Goal: Task Accomplishment & Management: Manage account settings

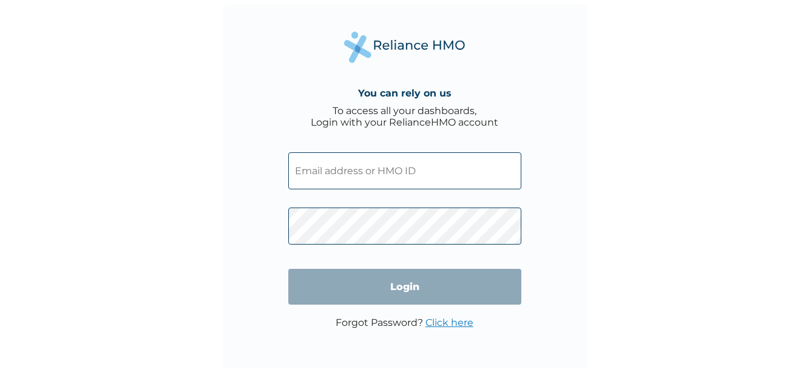
type input "projects@worqulture.com"
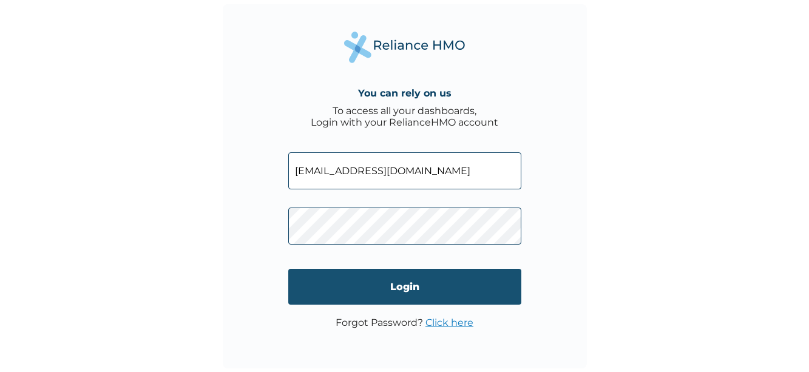
click at [354, 280] on input "Login" at bounding box center [404, 287] width 233 height 36
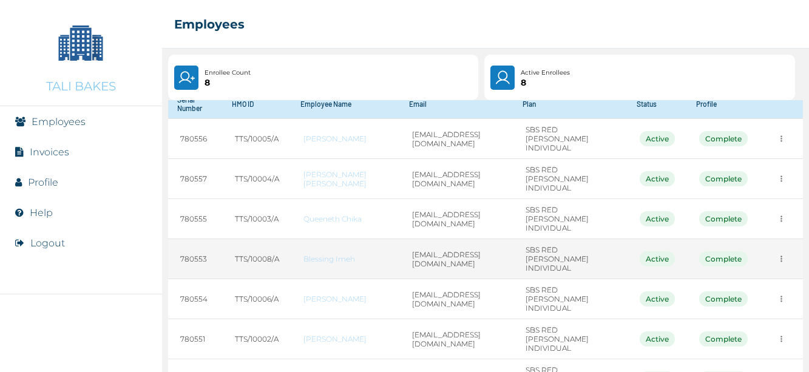
scroll to position [62, 0]
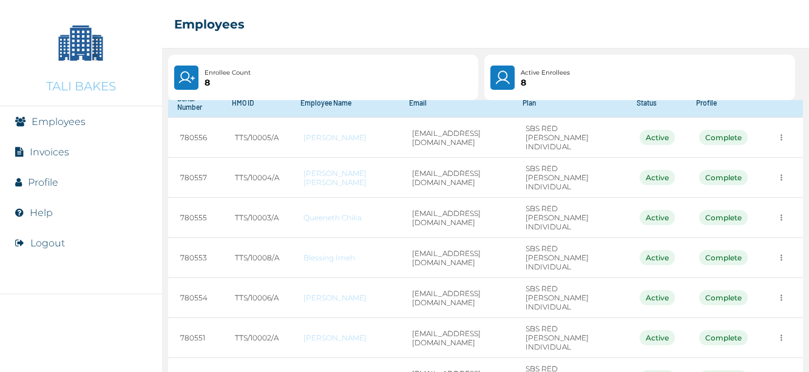
click at [55, 149] on link "Invoices" at bounding box center [49, 152] width 39 height 12
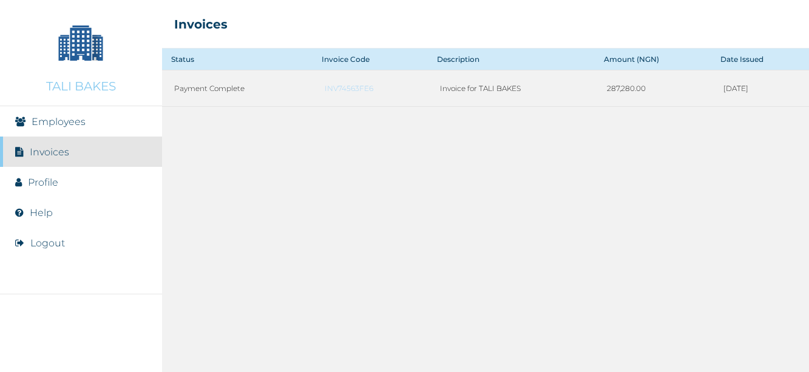
click at [41, 183] on link "Profile" at bounding box center [43, 183] width 30 height 12
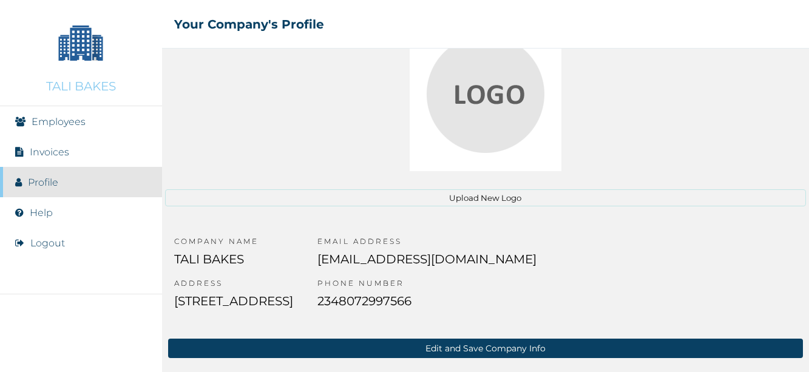
scroll to position [187, 0]
drag, startPoint x: 372, startPoint y: 222, endPoint x: 121, endPoint y: 201, distance: 252.0
click at [121, 201] on div "TALI BAKES Employees Invoices Profile Help Logout ☰ Your Company's Profile View…" at bounding box center [404, 186] width 809 height 372
click at [189, 224] on div "COMPANY NAME TALI BAKES ADDRESS Plot 1, Block 92 Babatunde Kuboye Street Lekki …" at bounding box center [233, 278] width 143 height 108
click at [42, 208] on link "Help" at bounding box center [41, 213] width 23 height 12
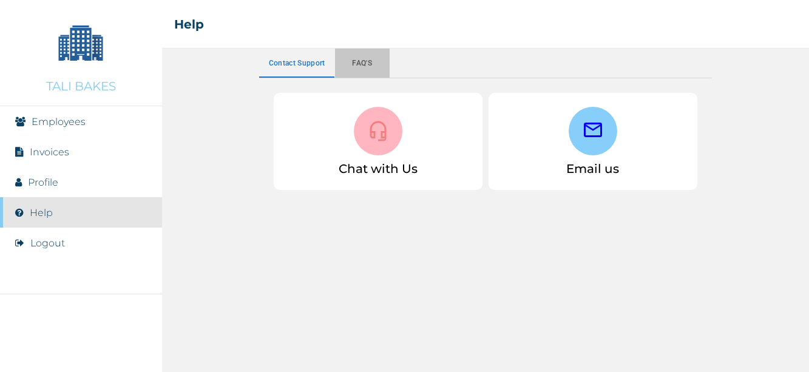
click at [369, 54] on button "Faq's" at bounding box center [362, 63] width 55 height 29
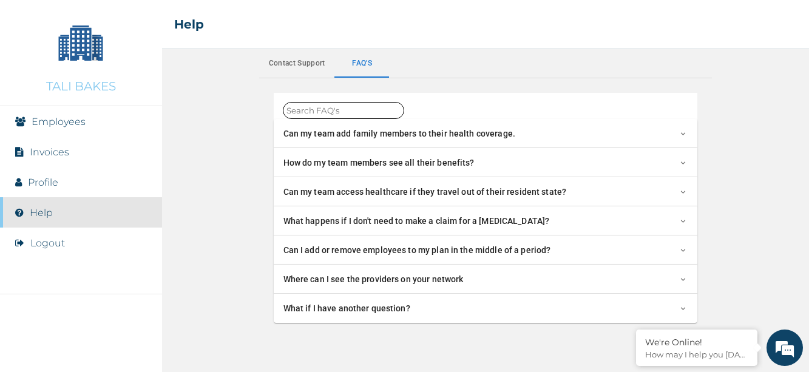
click at [654, 249] on div "Can I add or remove employees to my plan in the middle of a period?" at bounding box center [480, 250] width 395 height 13
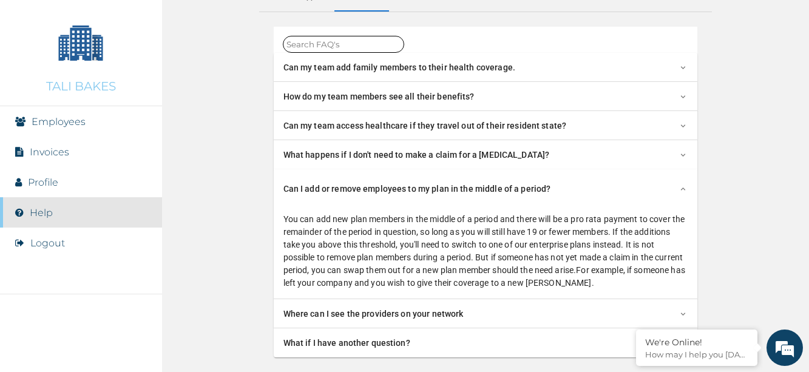
click at [96, 181] on li "Profile" at bounding box center [81, 182] width 162 height 30
click at [32, 181] on link "Profile" at bounding box center [43, 183] width 30 height 12
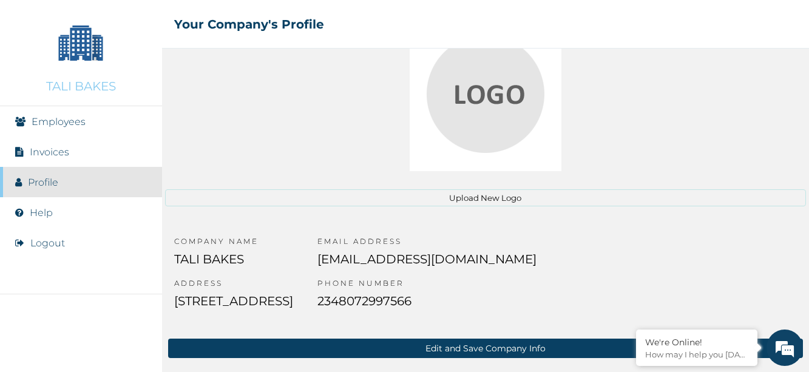
scroll to position [179, 0]
drag, startPoint x: 175, startPoint y: 199, endPoint x: 526, endPoint y: 201, distance: 351.2
click at [293, 294] on p "Plot 1, Block 92 Babatunde Kuboye Street Lekki Phase One, Abia, Nigeria" at bounding box center [233, 307] width 119 height 27
copy p "Plot 1, Block 92 Babatunde Kuboye Street Lekki Phase One"
click at [440, 240] on div "COMPANY NAME TALI BAKES ADDRESS Plot 1, Block 92 Babatunde Kuboye Street Lekki …" at bounding box center [485, 278] width 647 height 108
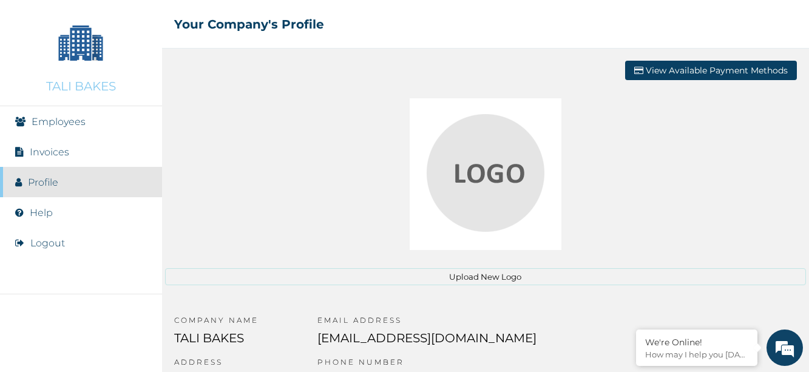
scroll to position [187, 0]
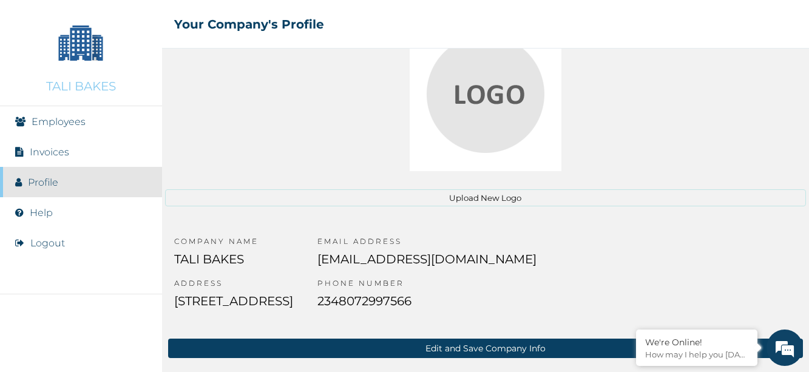
click at [528, 343] on button "Edit and Save Company Info" at bounding box center [485, 347] width 634 height 19
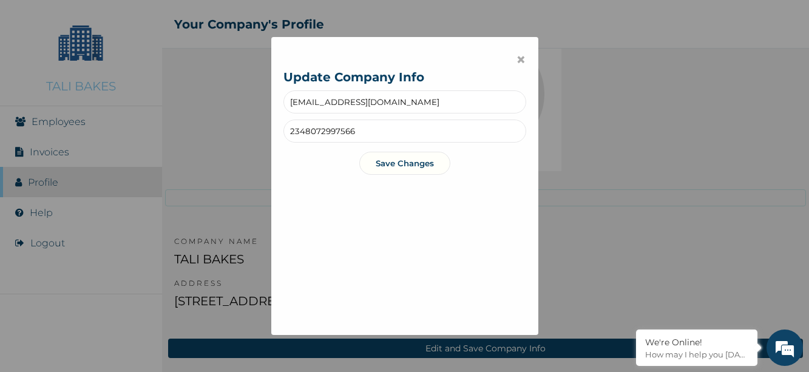
click at [428, 161] on button "Save Changes" at bounding box center [404, 163] width 91 height 23
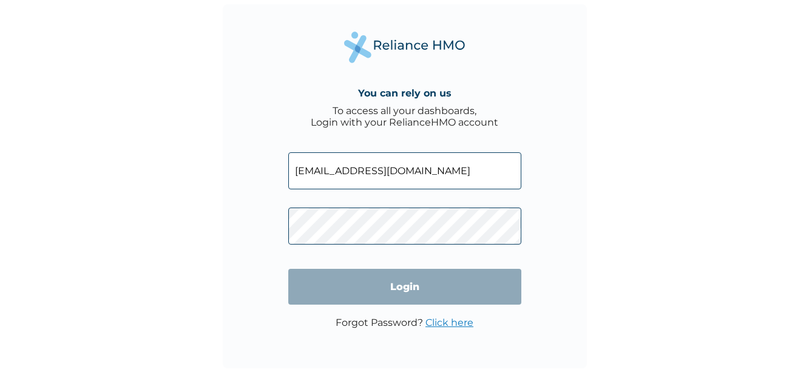
click at [446, 169] on input "[EMAIL_ADDRESS][DOMAIN_NAME]" at bounding box center [404, 170] width 233 height 37
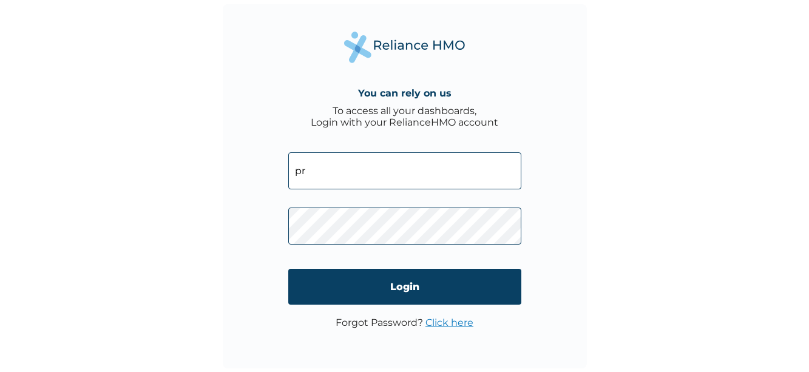
type input "p"
type input "[EMAIL_ADDRESS]com"
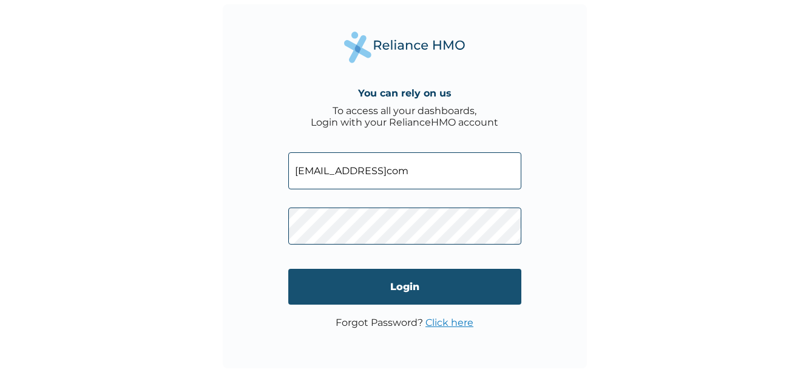
click at [449, 284] on input "Login" at bounding box center [404, 287] width 233 height 36
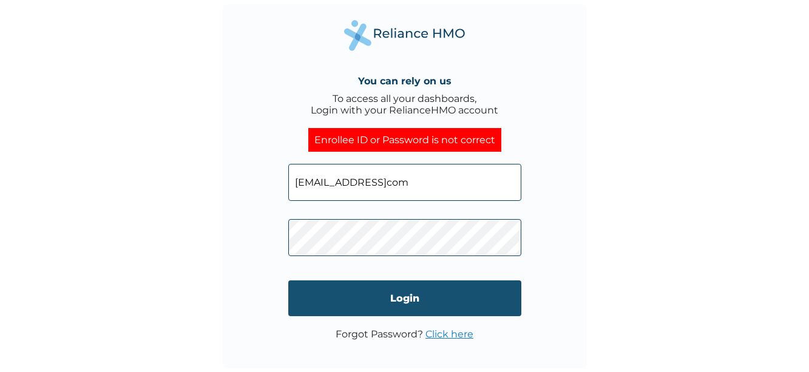
click at [358, 300] on input "Login" at bounding box center [404, 298] width 233 height 36
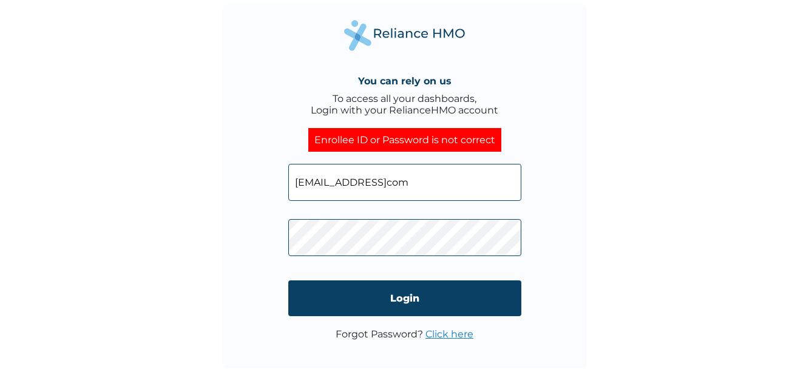
click at [451, 195] on input "ireoluwaonome@gmailcom" at bounding box center [404, 182] width 233 height 37
type input "ireoluwaonome@gmailcom"
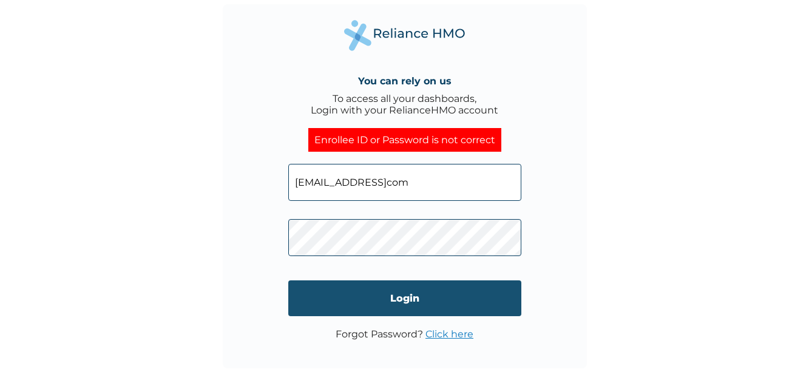
click at [423, 303] on input "Login" at bounding box center [404, 298] width 233 height 36
click at [473, 304] on input "Login" at bounding box center [404, 298] width 233 height 36
click at [461, 291] on input "Login" at bounding box center [404, 298] width 233 height 36
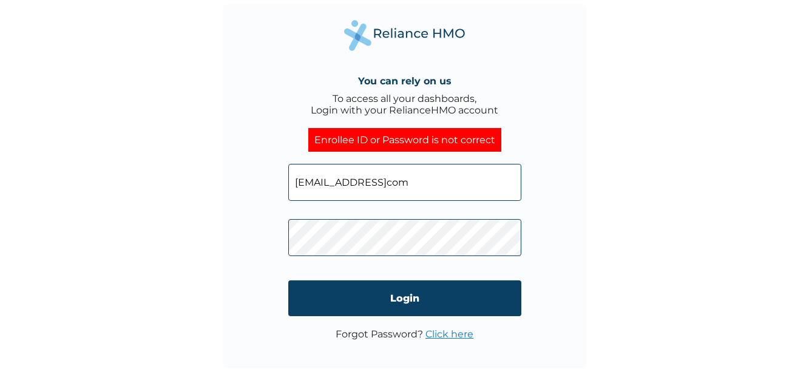
click at [428, 330] on link "Click here" at bounding box center [449, 334] width 48 height 12
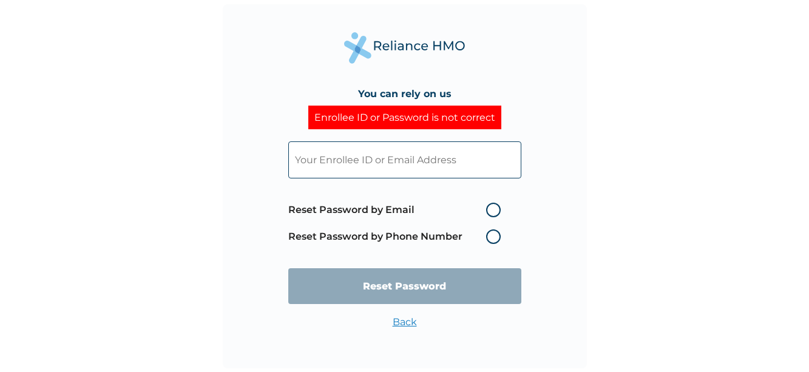
click at [492, 209] on label "Reset Password by Email" at bounding box center [397, 210] width 218 height 15
click at [488, 209] on input "Reset Password by Email" at bounding box center [478, 209] width 19 height 19
radio input "true"
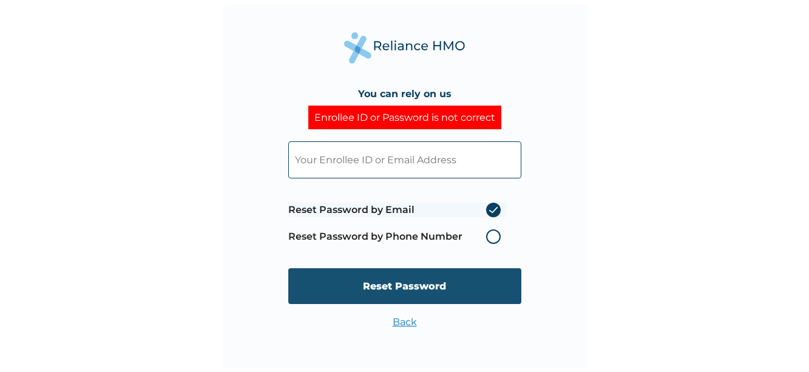
click at [446, 292] on input "Reset Password" at bounding box center [404, 286] width 233 height 36
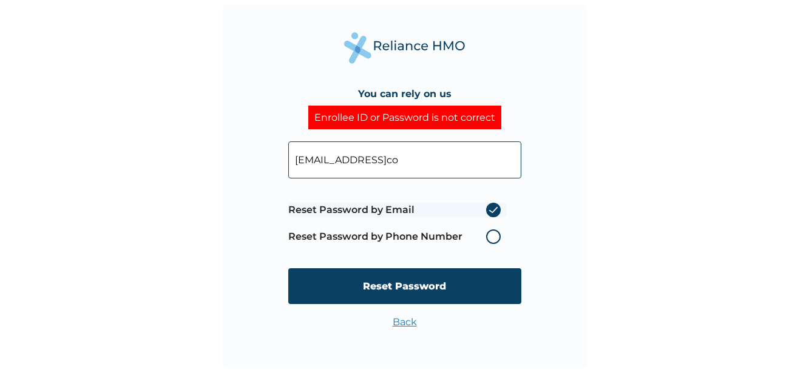
type input "ireoluwaonome@gmailcom"
click input "Reset Password" at bounding box center [404, 286] width 233 height 36
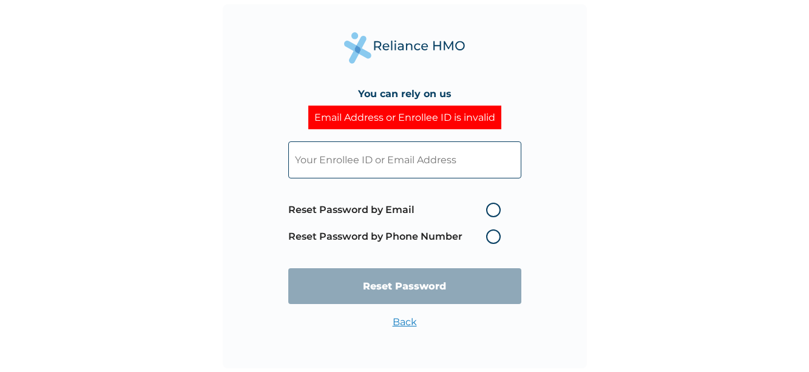
click at [483, 161] on input "text" at bounding box center [404, 159] width 233 height 37
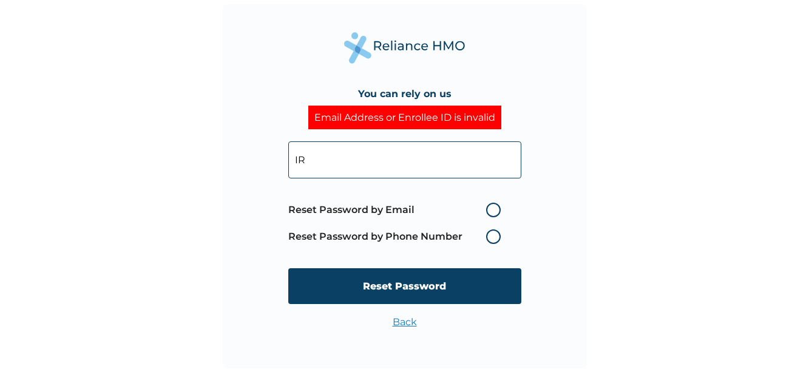
type input "I"
type input "ireoluwaonome@gmail.com"
click at [496, 213] on label "Reset Password by Email" at bounding box center [397, 210] width 218 height 15
click at [488, 213] on input "Reset Password by Email" at bounding box center [478, 209] width 19 height 19
radio input "true"
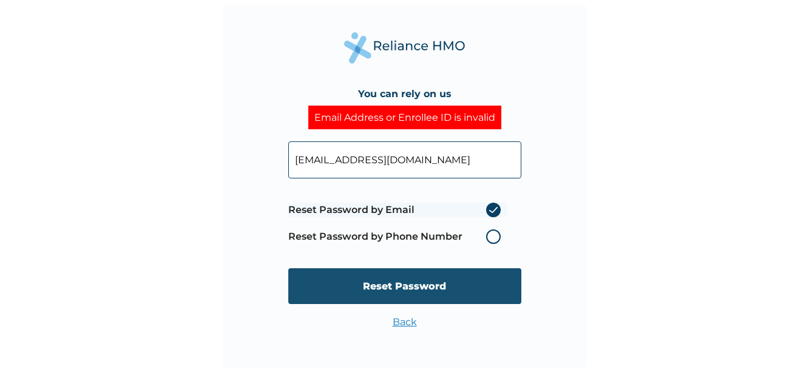
click at [468, 272] on input "Reset Password" at bounding box center [404, 286] width 233 height 36
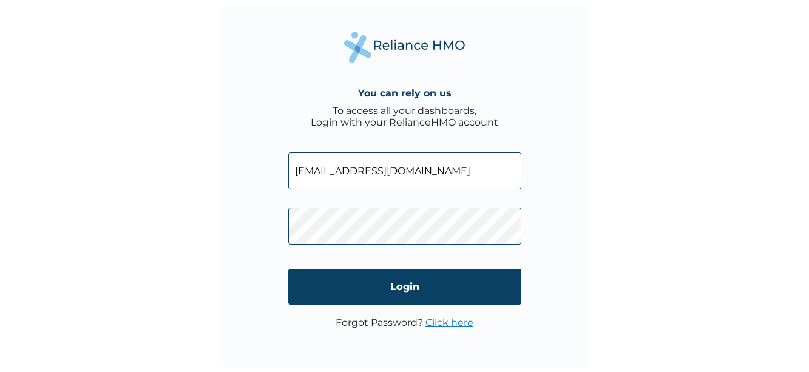
type input "[EMAIL_ADDRESS][DOMAIN_NAME]"
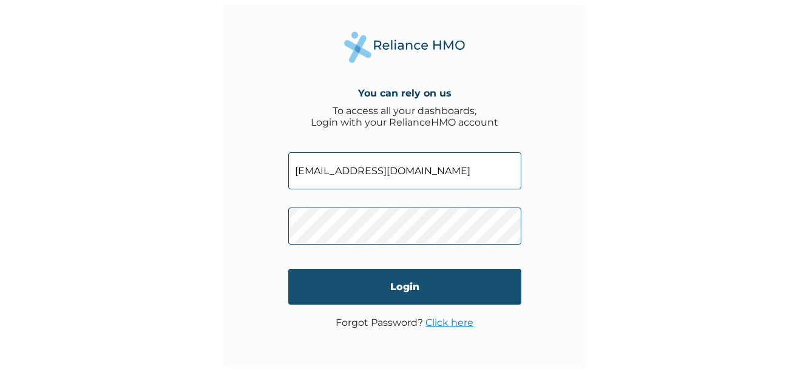
click at [380, 301] on input "Login" at bounding box center [404, 287] width 233 height 36
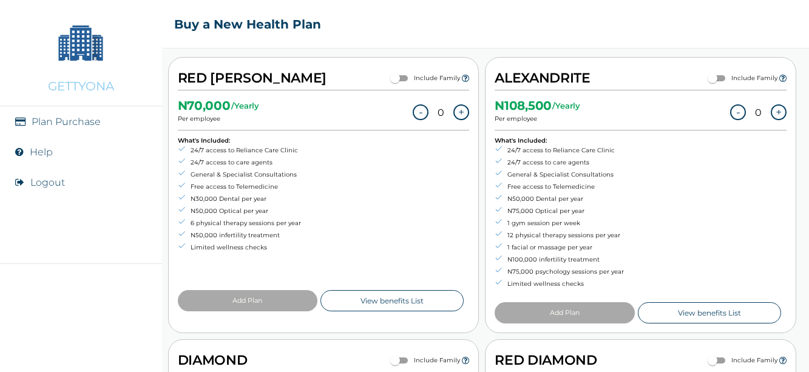
scroll to position [193, 0]
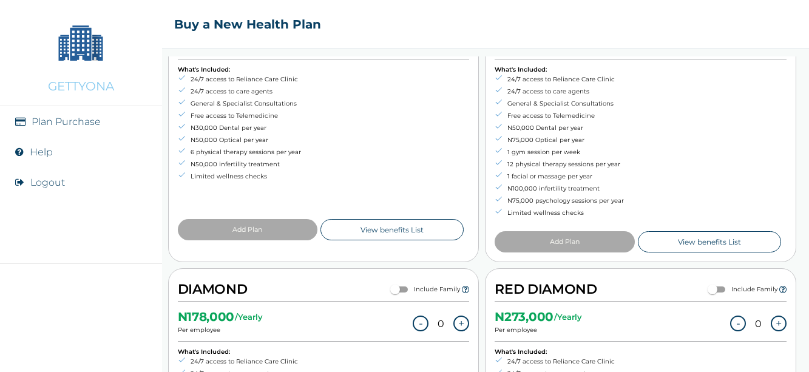
click at [417, 227] on link "View benefits List" at bounding box center [391, 229] width 143 height 21
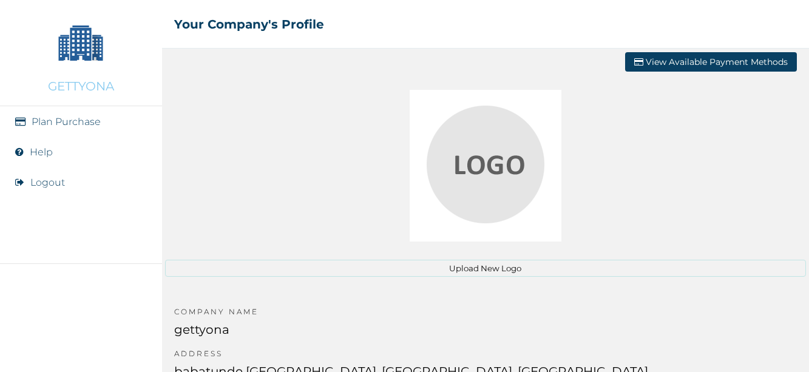
scroll to position [79, 0]
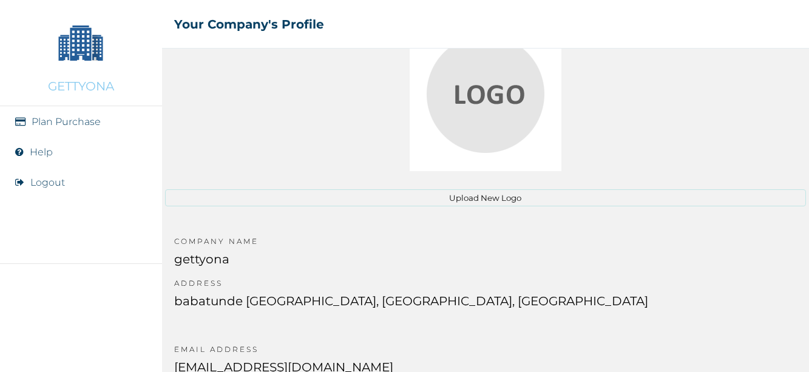
click at [90, 84] on p "GETTYONA" at bounding box center [81, 86] width 66 height 15
click at [227, 256] on p "gettyona" at bounding box center [411, 265] width 474 height 27
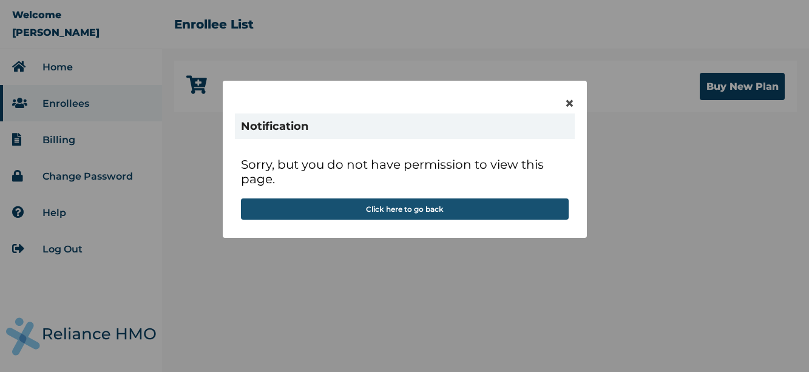
click at [494, 207] on button "Click here to go back" at bounding box center [405, 208] width 328 height 21
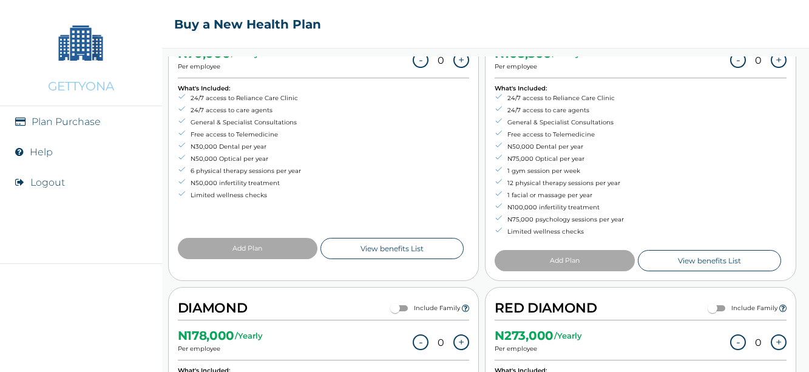
scroll to position [385, 0]
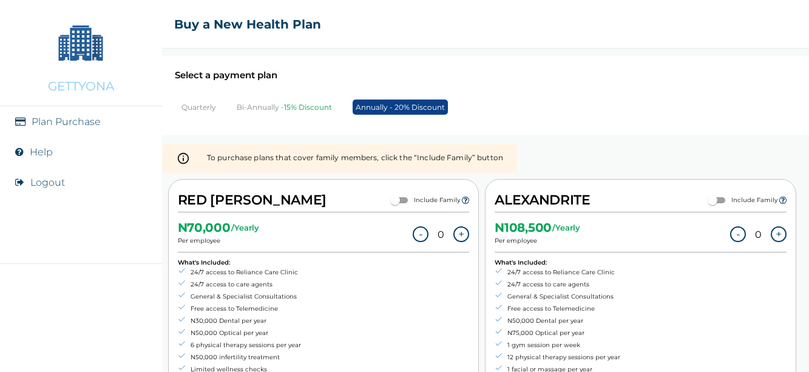
click at [47, 178] on button "Logout" at bounding box center [47, 183] width 35 height 12
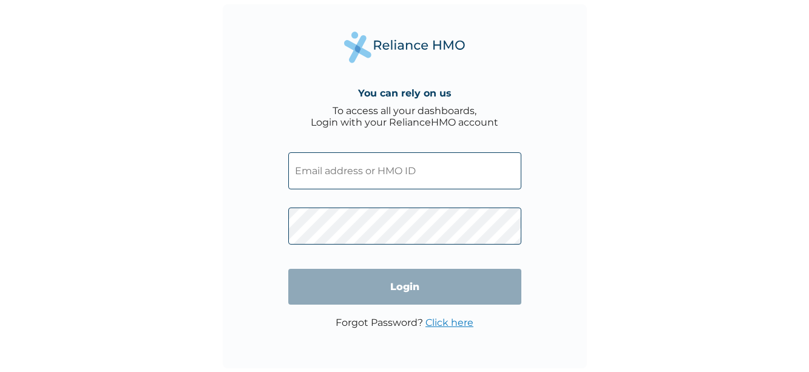
type input "[EMAIL_ADDRESS][DOMAIN_NAME]"
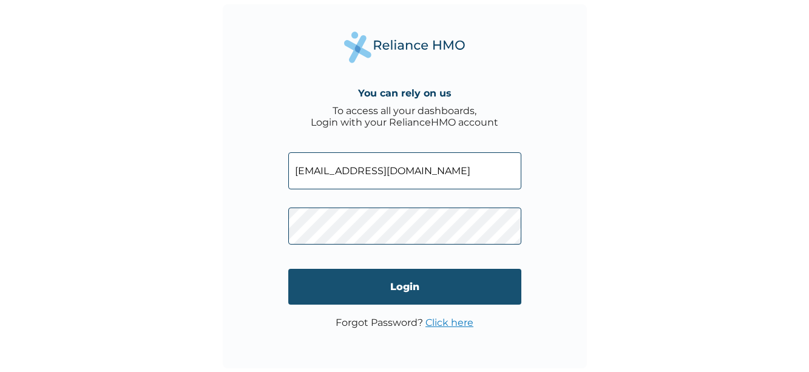
click at [362, 284] on input "Login" at bounding box center [404, 287] width 233 height 36
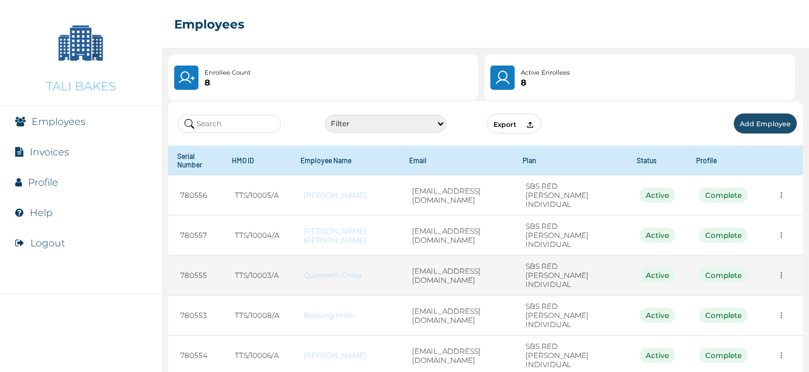
scroll to position [5, 0]
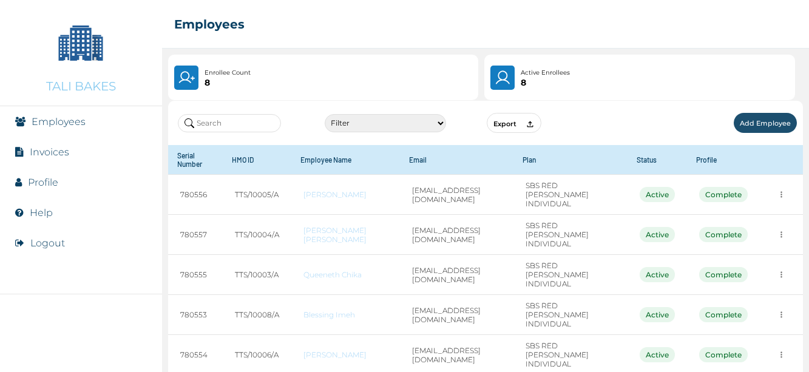
click at [738, 123] on button "Add Employee" at bounding box center [764, 123] width 63 height 20
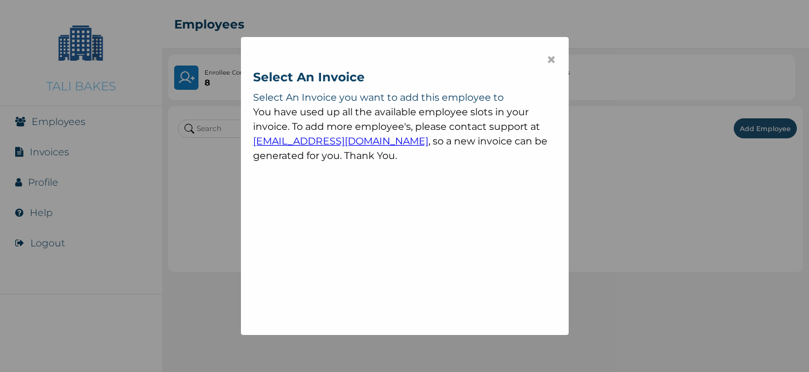
scroll to position [0, 0]
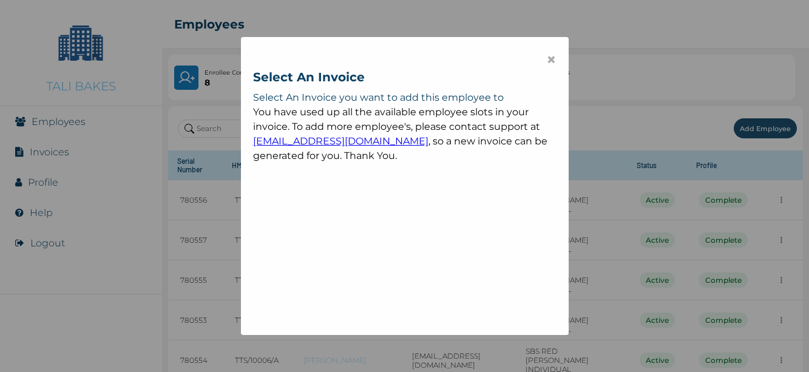
click at [548, 59] on span "×" at bounding box center [551, 59] width 10 height 21
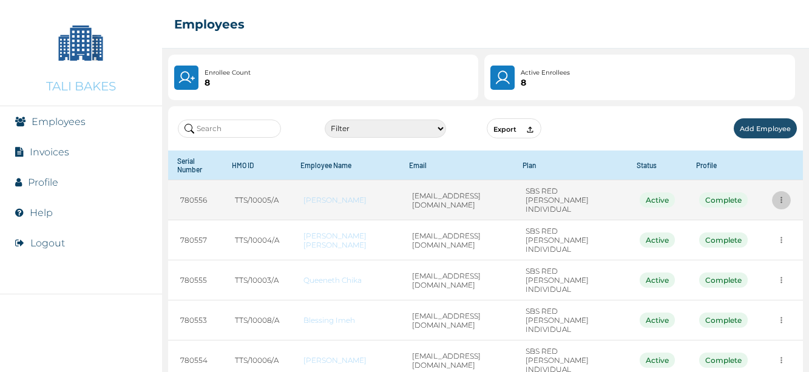
click at [776, 200] on icon "more" at bounding box center [780, 199] width 9 height 9
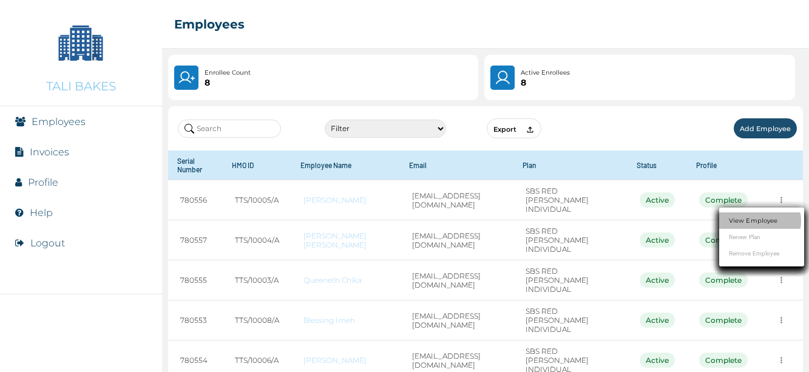
click at [755, 217] on link "View Employee" at bounding box center [752, 220] width 49 height 9
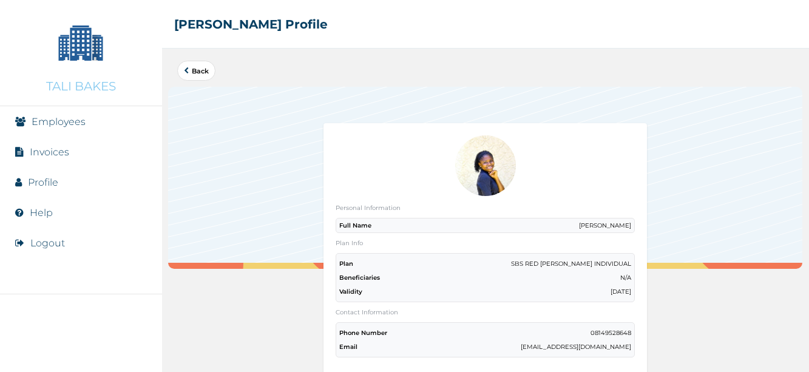
click at [192, 69] on link "Back" at bounding box center [196, 70] width 25 height 7
